Goal: Navigation & Orientation: Find specific page/section

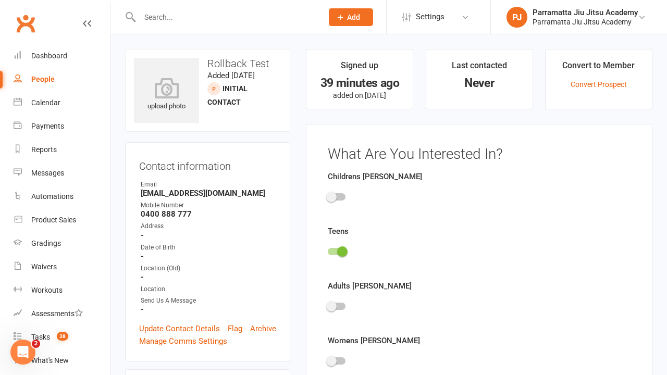
scroll to position [72, 0]
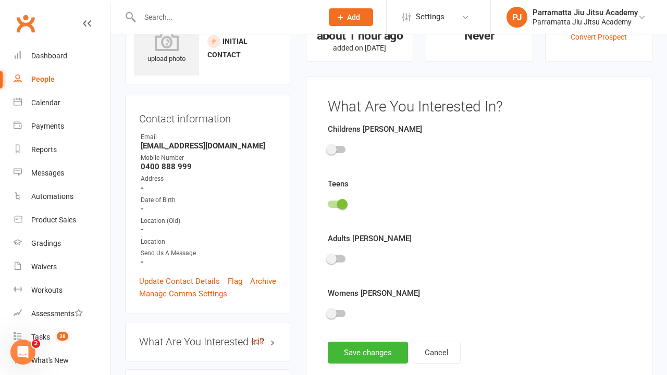
scroll to position [72, 0]
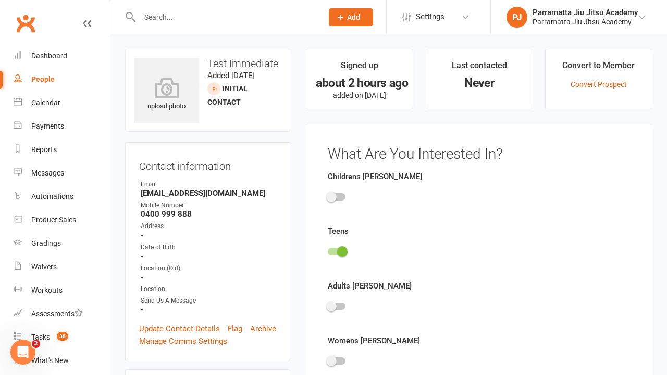
scroll to position [72, 0]
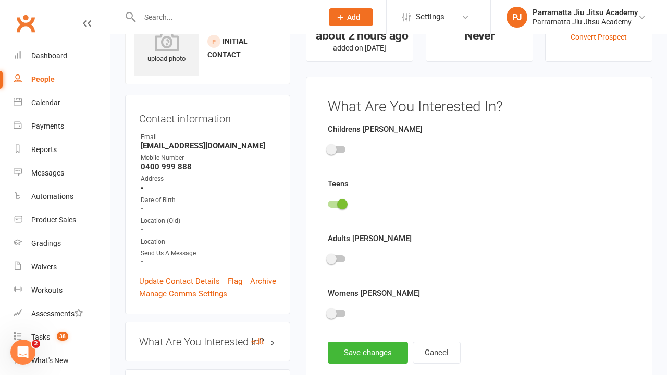
scroll to position [72, 0]
